Goal: Information Seeking & Learning: Learn about a topic

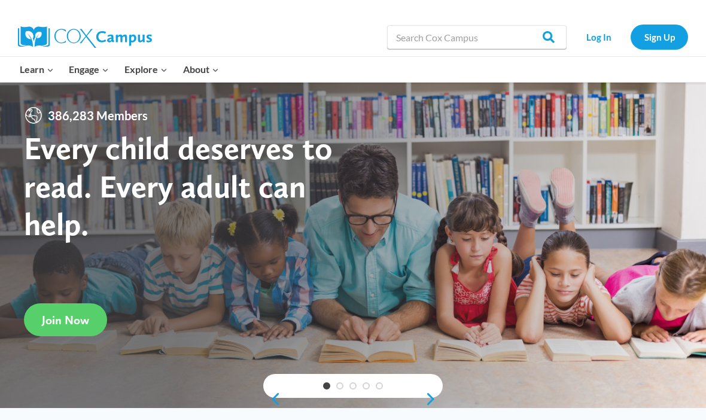
click at [666, 28] on link "Sign Up" at bounding box center [659, 37] width 57 height 25
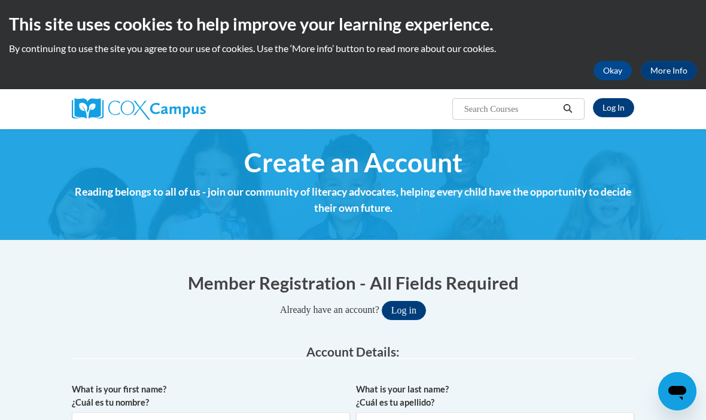
click at [610, 109] on link "Log In" at bounding box center [613, 107] width 41 height 19
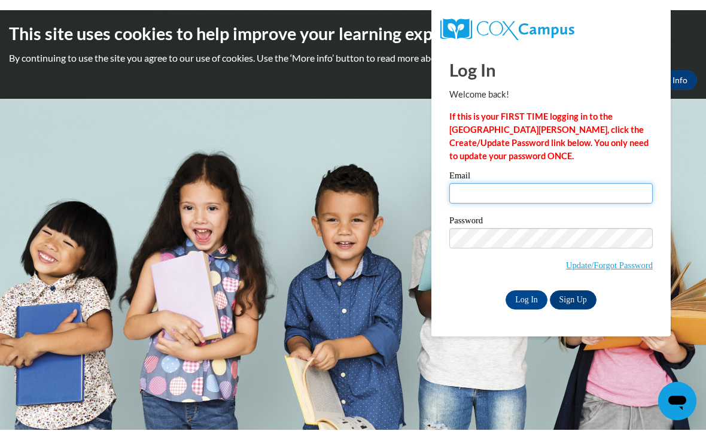
scroll to position [1, 0]
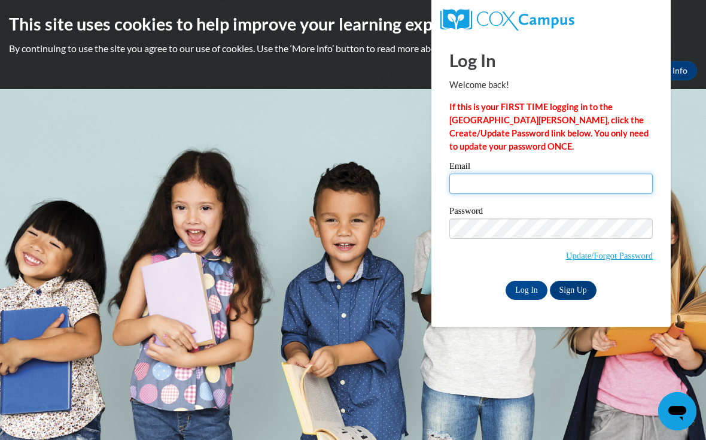
click at [590, 186] on input "Email" at bounding box center [550, 184] width 203 height 20
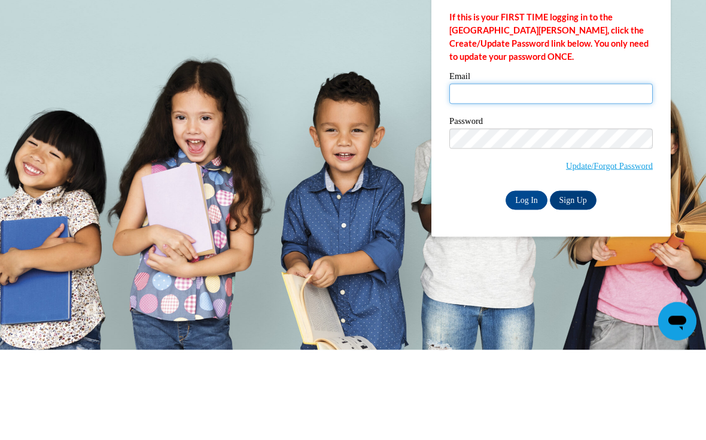
type input "reshyia.smith@langston.edu"
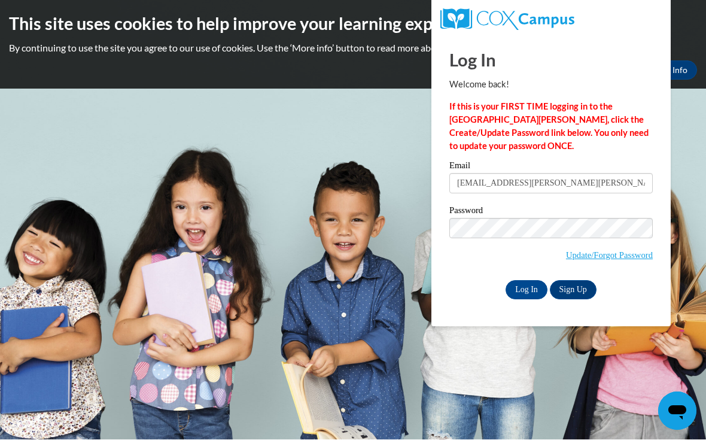
click at [534, 287] on input "Log In" at bounding box center [527, 290] width 42 height 19
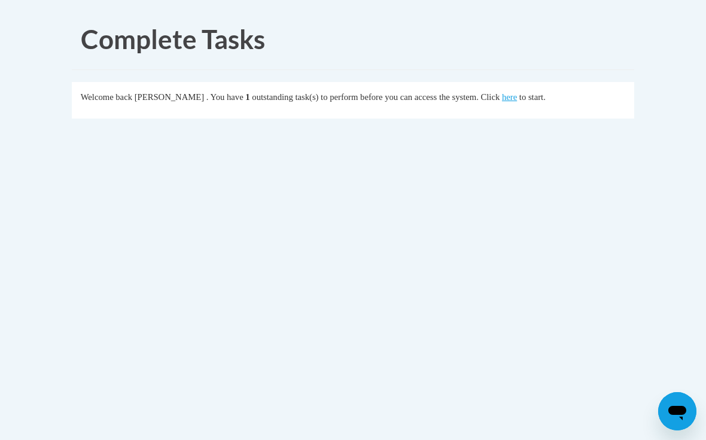
click at [502, 100] on link "here" at bounding box center [509, 97] width 15 height 10
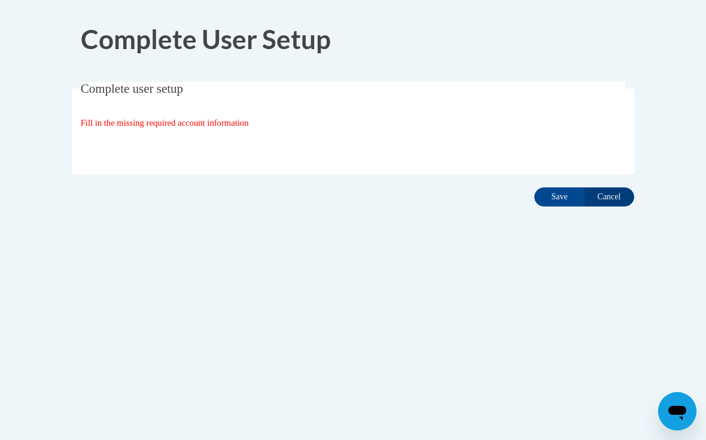
click at [557, 194] on input "Save" at bounding box center [559, 196] width 50 height 19
click at [557, 192] on input "Save" at bounding box center [559, 196] width 50 height 19
click at [555, 199] on input "Save" at bounding box center [559, 196] width 50 height 19
click at [557, 199] on input "Save" at bounding box center [559, 196] width 50 height 19
click at [556, 205] on input "Save" at bounding box center [559, 196] width 50 height 19
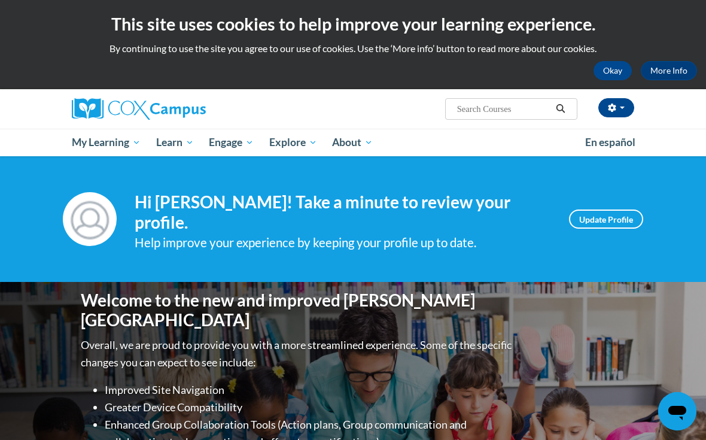
click at [0, 0] on span "My Course Progress" at bounding box center [0, 0] width 0 height 0
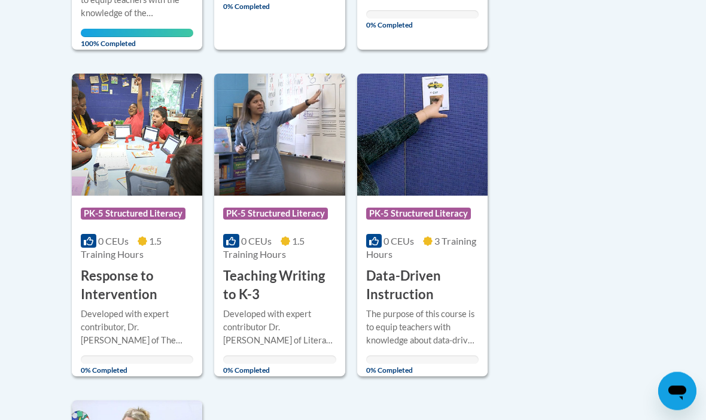
scroll to position [975, 0]
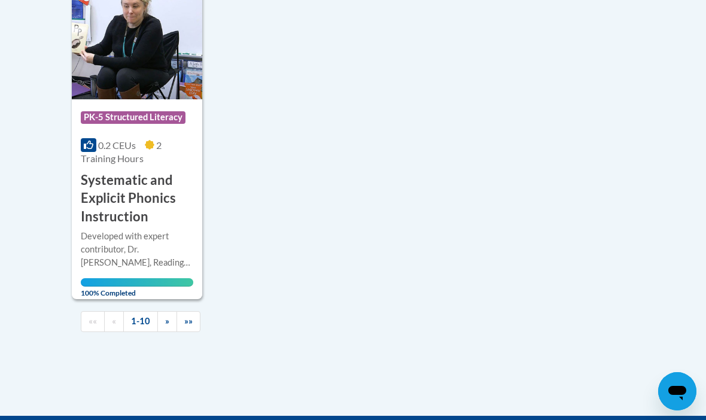
click at [169, 315] on link "»" at bounding box center [167, 321] width 20 height 21
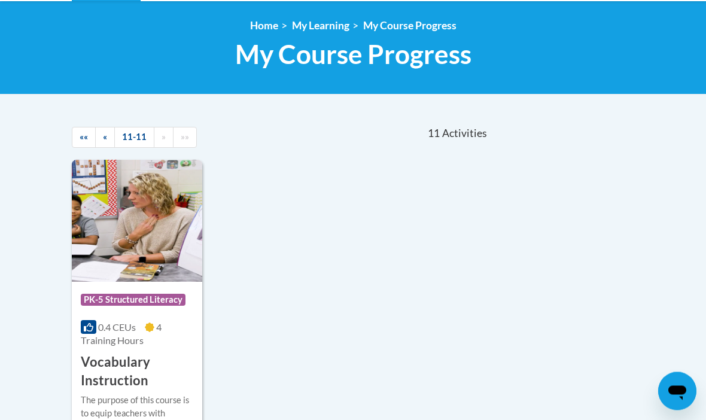
scroll to position [155, 0]
click at [99, 139] on link "«" at bounding box center [105, 137] width 20 height 21
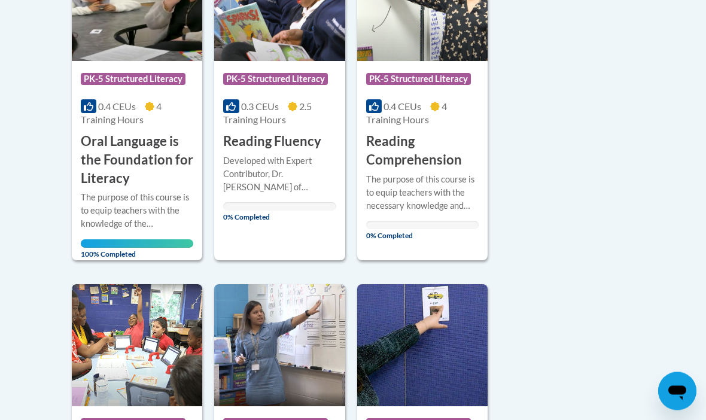
scroll to position [818, 0]
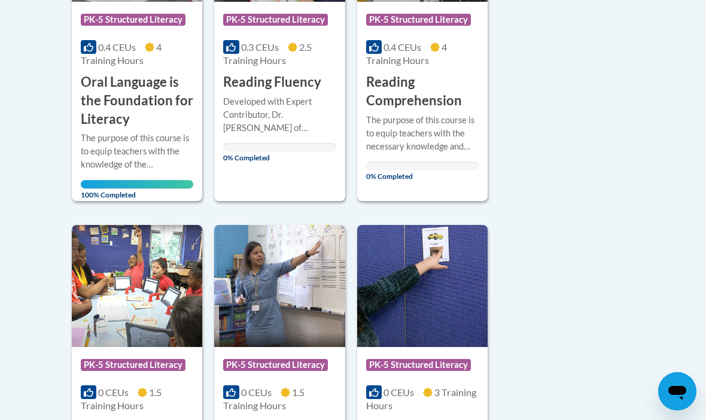
click at [443, 168] on div "More Info Open The purpose of this course is to equip teachers with the necessa…" at bounding box center [422, 144] width 130 height 69
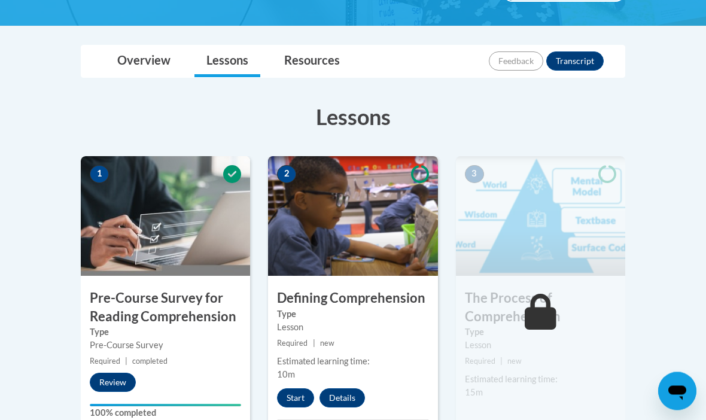
scroll to position [249, 0]
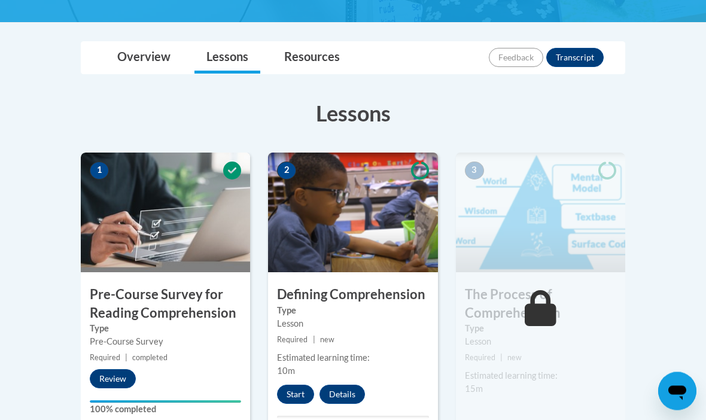
click at [291, 391] on button "Start" at bounding box center [295, 394] width 37 height 19
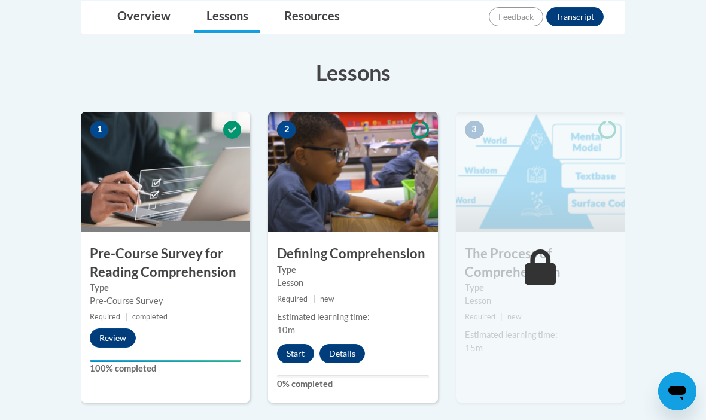
scroll to position [291, 0]
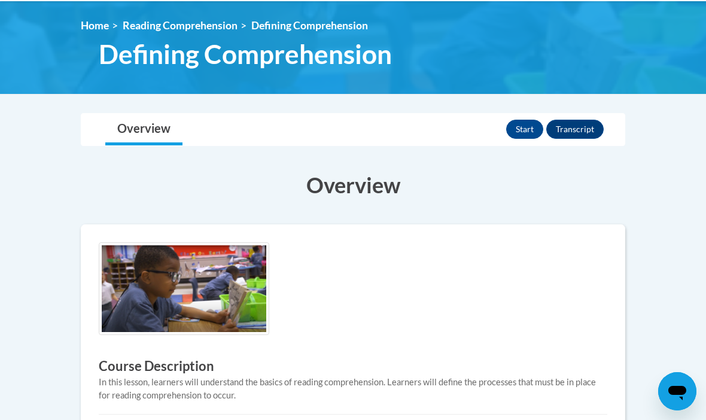
scroll to position [174, 0]
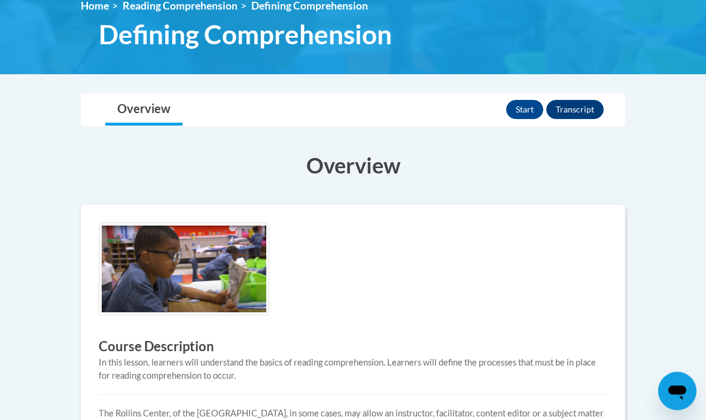
click at [530, 106] on button "Start" at bounding box center [524, 110] width 37 height 19
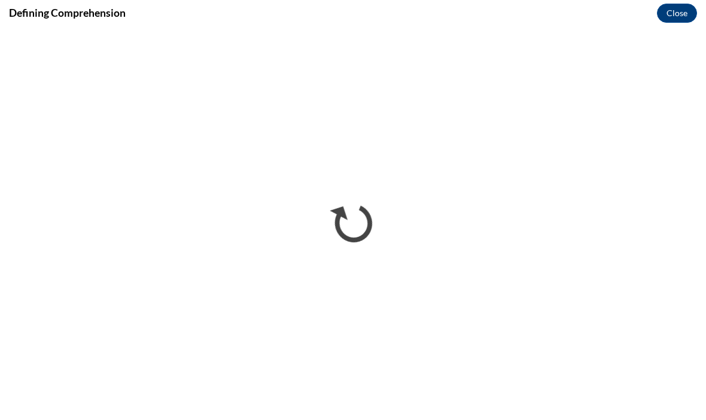
scroll to position [0, 0]
click at [679, 7] on button "Close" at bounding box center [677, 13] width 40 height 19
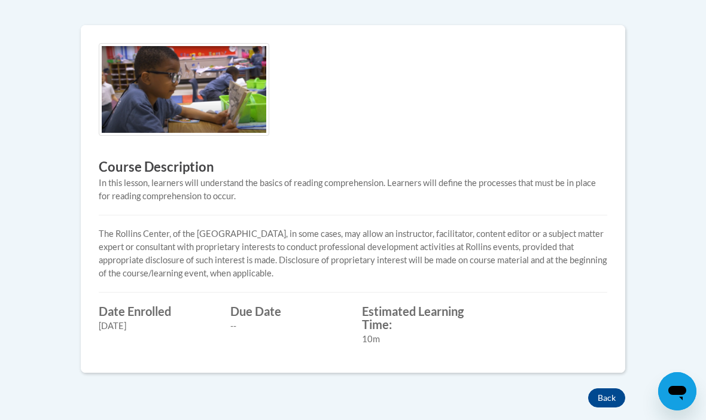
scroll to position [435, 0]
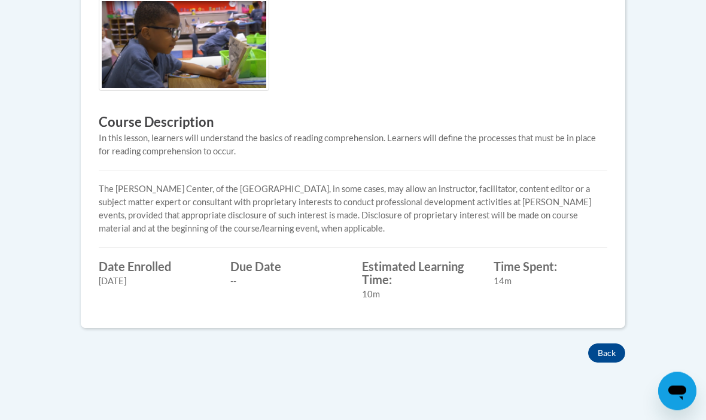
scroll to position [429, 0]
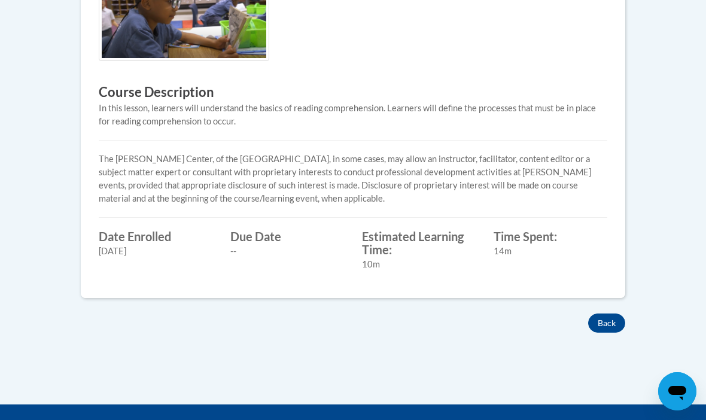
click at [609, 327] on button "Back" at bounding box center [606, 323] width 37 height 19
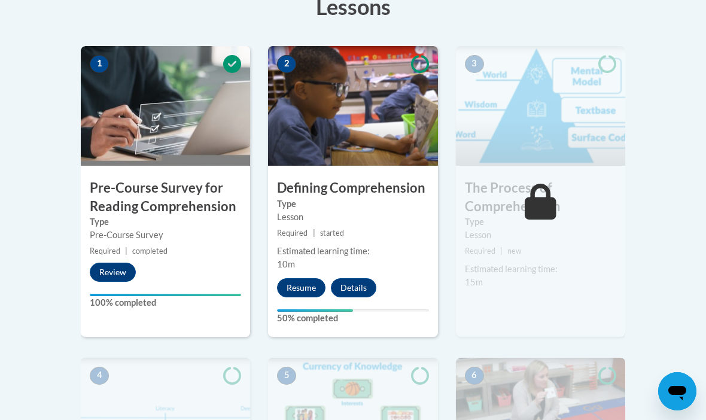
scroll to position [355, 0]
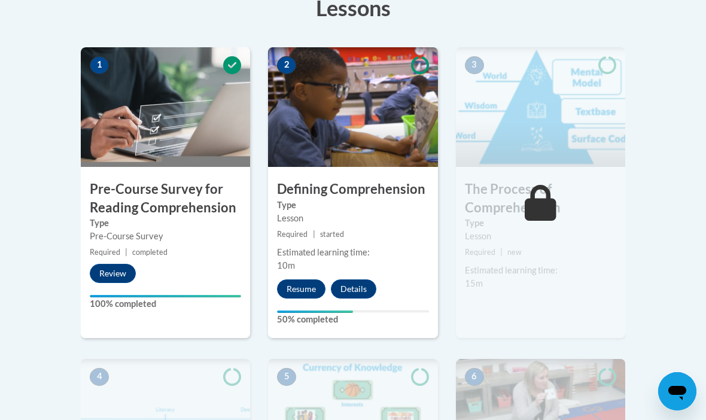
click at [300, 291] on button "Resume" at bounding box center [301, 289] width 48 height 19
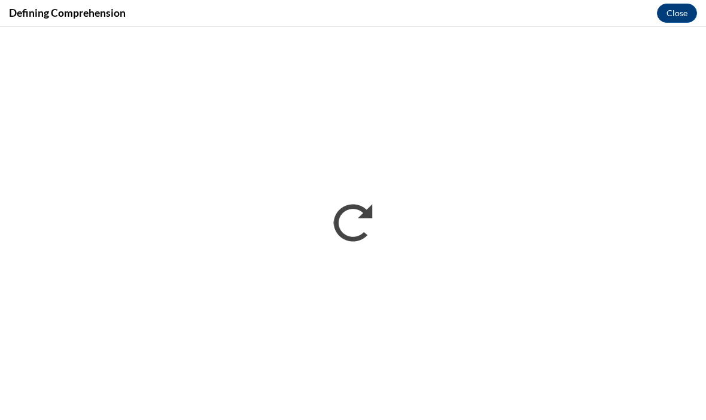
scroll to position [0, 0]
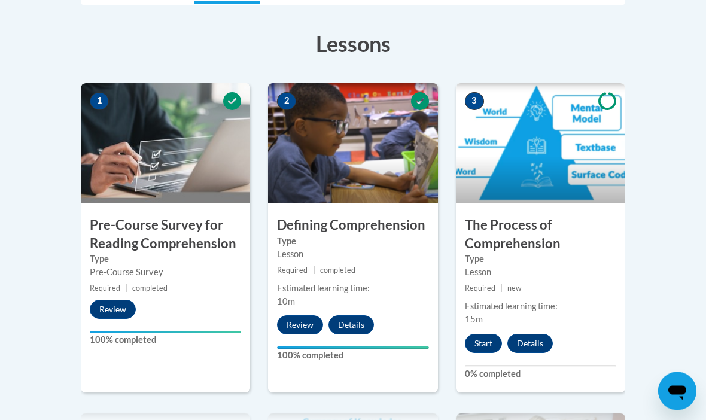
scroll to position [326, 0]
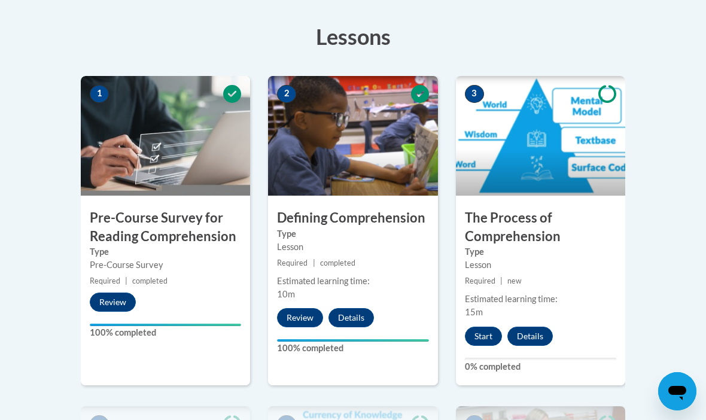
click at [483, 344] on button "Start" at bounding box center [483, 336] width 37 height 19
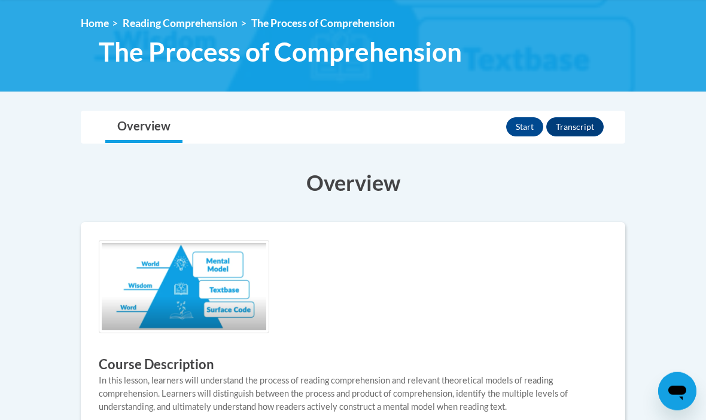
click at [527, 117] on button "Start" at bounding box center [524, 126] width 37 height 19
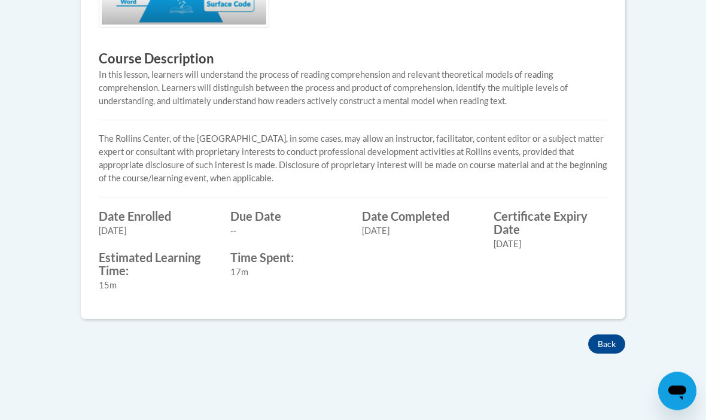
scroll to position [461, 0]
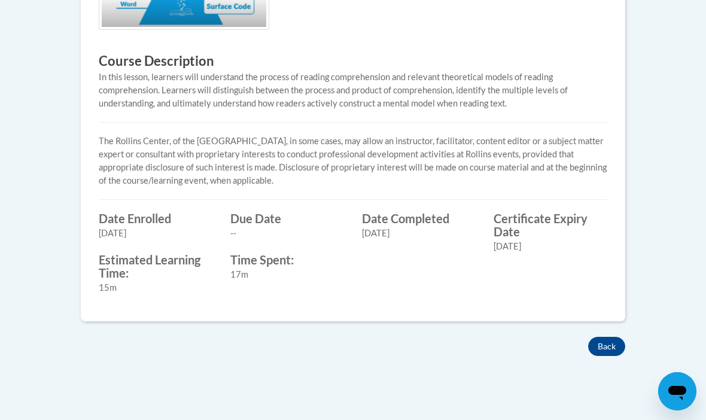
click at [610, 340] on button "Back" at bounding box center [606, 346] width 37 height 19
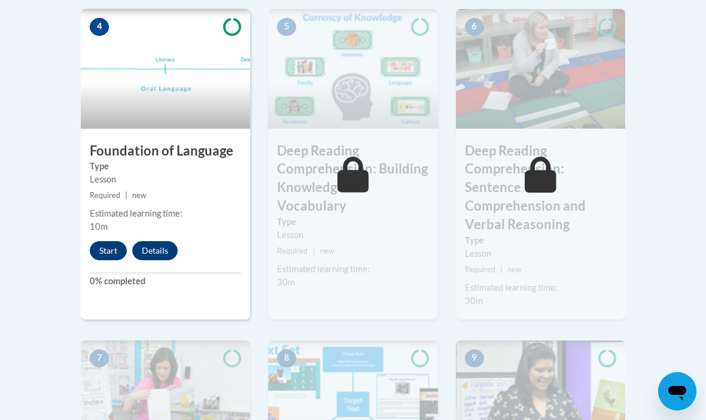
scroll to position [683, 0]
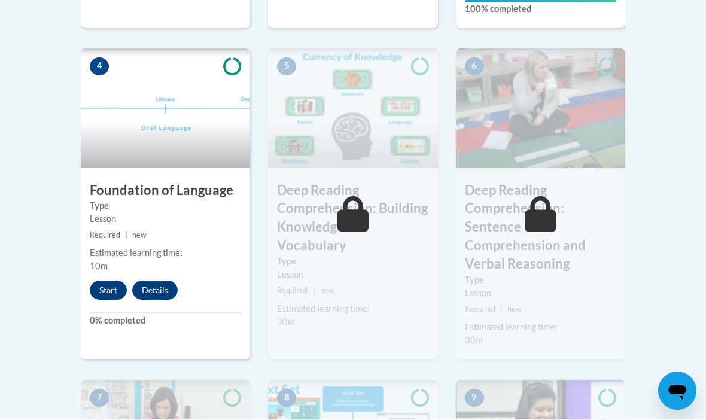
click at [114, 292] on button "Start" at bounding box center [108, 290] width 37 height 19
click at [105, 300] on button "Start" at bounding box center [108, 290] width 37 height 19
click at [111, 300] on button "Start" at bounding box center [108, 290] width 37 height 19
click at [172, 226] on div "4 Foundation of Language Type Lesson Required | new Estimated learning time: 10…" at bounding box center [165, 203] width 169 height 311
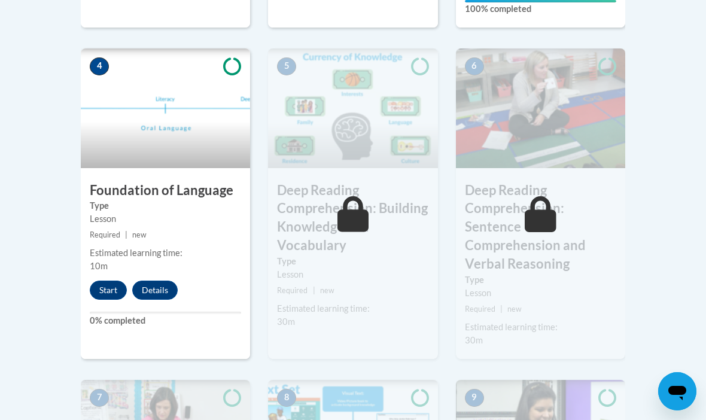
click at [110, 226] on div "Lesson" at bounding box center [165, 218] width 151 height 13
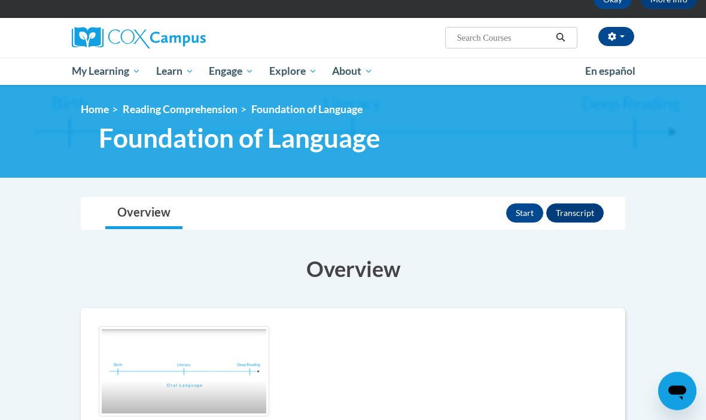
click at [519, 203] on button "Start" at bounding box center [524, 212] width 37 height 19
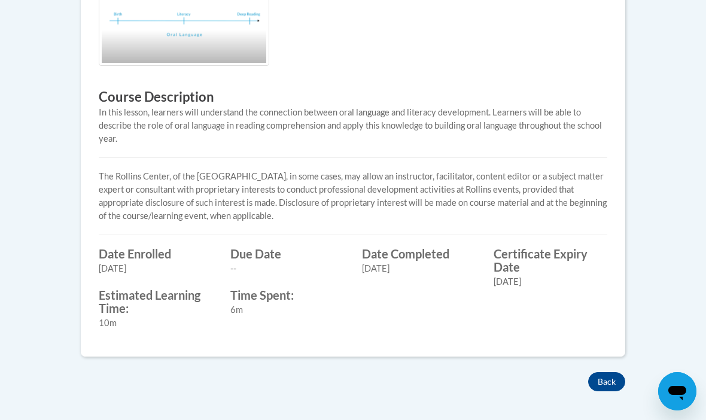
scroll to position [457, 0]
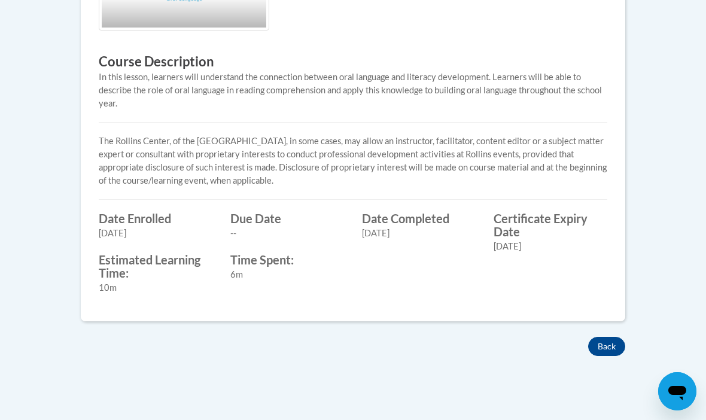
click at [596, 352] on button "Back" at bounding box center [606, 346] width 37 height 19
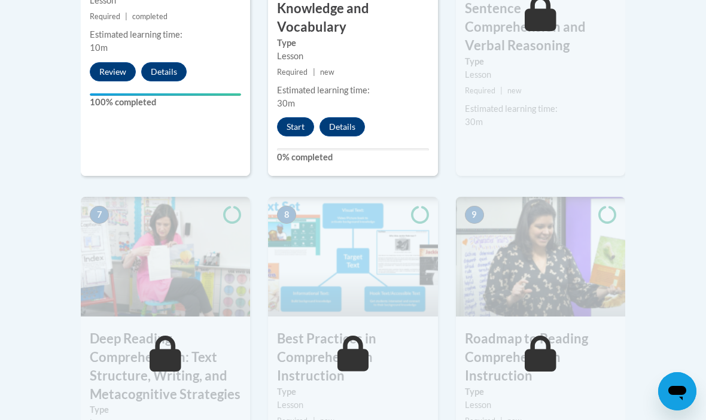
scroll to position [901, 0]
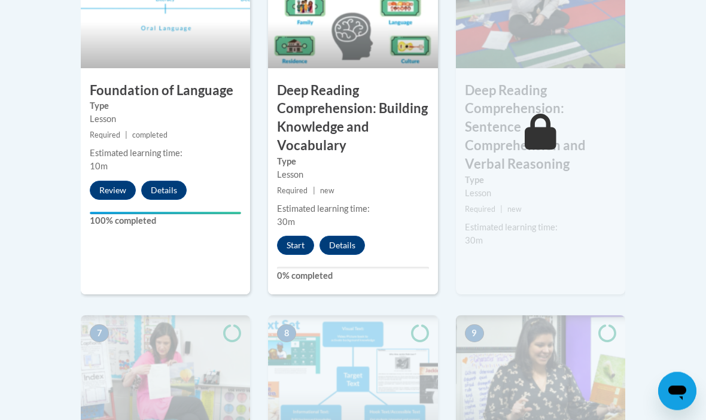
click at [297, 236] on button "Start" at bounding box center [295, 245] width 37 height 19
click at [297, 248] on button "Start" at bounding box center [295, 245] width 37 height 19
click at [296, 241] on button "Start" at bounding box center [295, 245] width 37 height 19
click at [298, 238] on button "Start" at bounding box center [295, 245] width 37 height 19
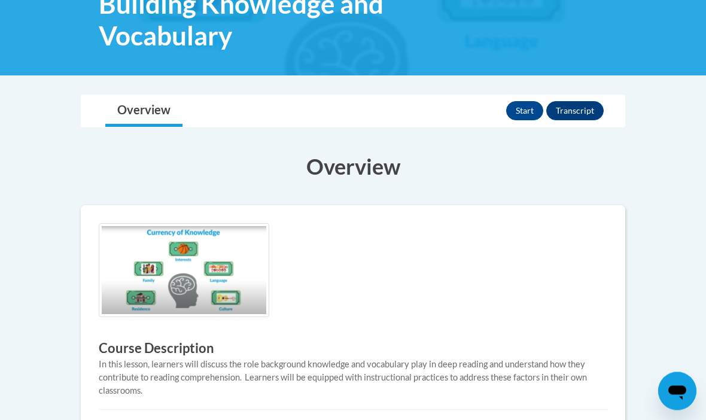
scroll to position [220, 0]
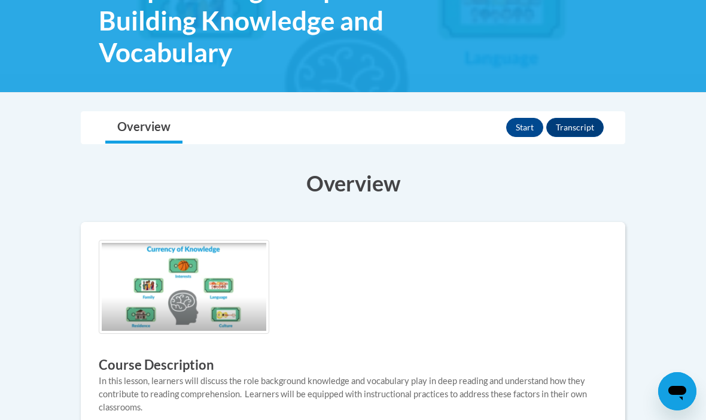
click at [530, 112] on div "Start Transcript" at bounding box center [556, 127] width 101 height 31
click at [513, 121] on button "Start" at bounding box center [524, 127] width 37 height 19
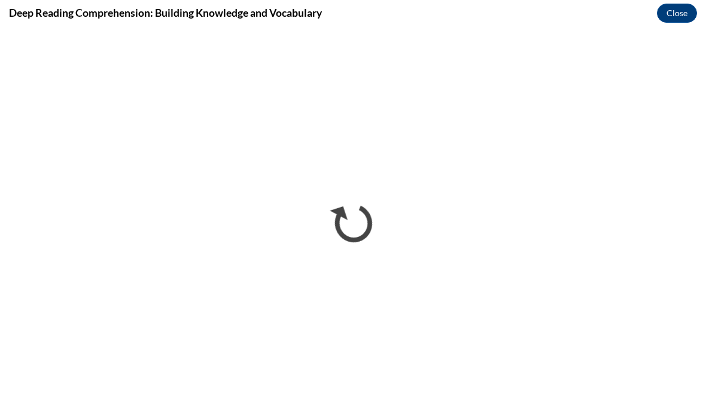
scroll to position [0, 0]
